Goal: Task Accomplishment & Management: Complete application form

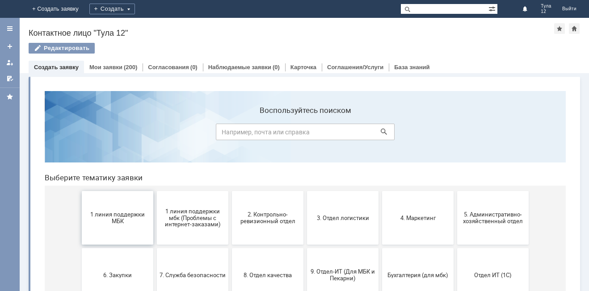
click at [132, 215] on span "1 линия поддержки МБК" at bounding box center [117, 217] width 66 height 13
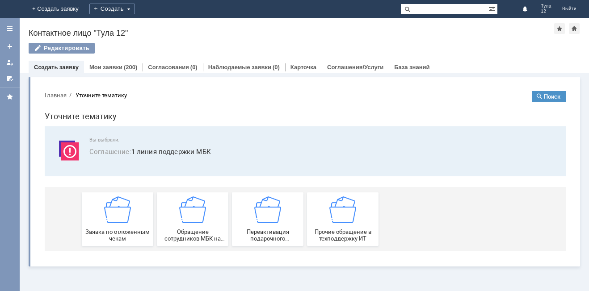
click at [132, 215] on div "Заявка по отложенным чекам" at bounding box center [117, 219] width 66 height 46
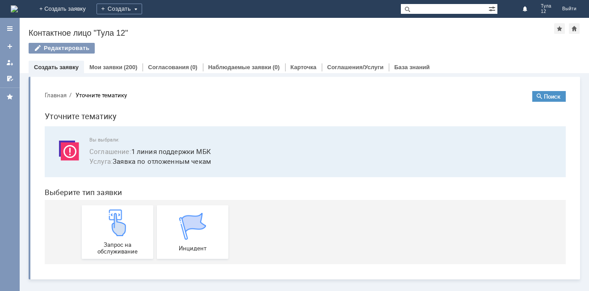
click at [132, 215] on div "Запрос на обслуживание" at bounding box center [117, 232] width 66 height 46
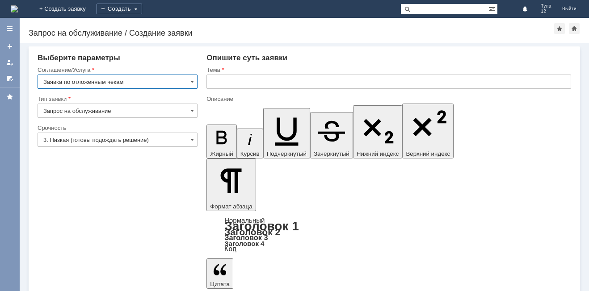
click at [239, 78] on input "text" at bounding box center [388, 82] width 364 height 14
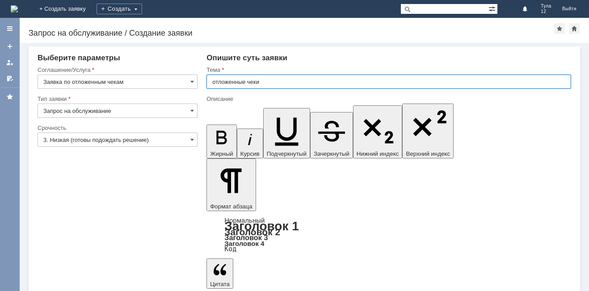
type input "отложенные чеки"
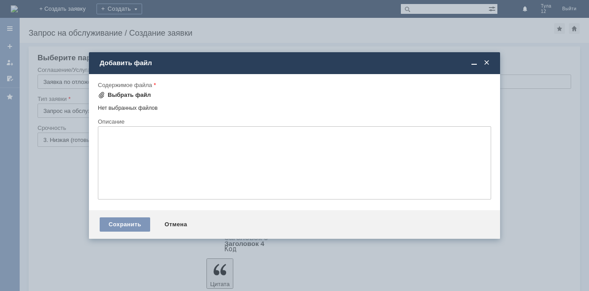
click at [127, 96] on div "Выбрать файл" at bounding box center [129, 95] width 43 height 7
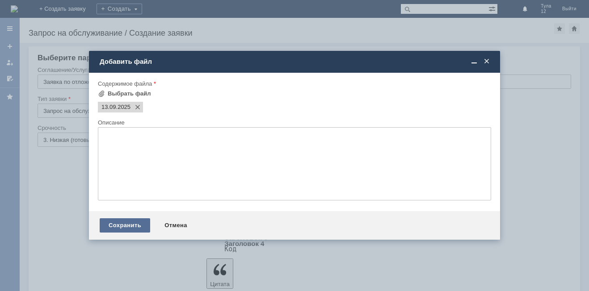
click at [131, 225] on div "Сохранить" at bounding box center [125, 225] width 50 height 14
